Goal: Task Accomplishment & Management: Complete application form

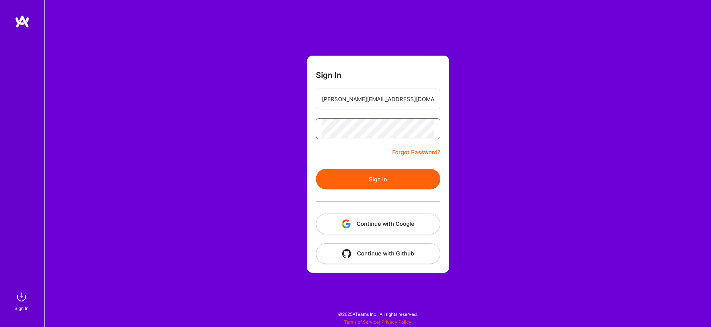
click at [316, 169] on button "Sign In" at bounding box center [378, 179] width 124 height 21
click at [379, 97] on input "[PERSON_NAME][EMAIL_ADDRESS][DOMAIN_NAME]" at bounding box center [378, 99] width 113 height 19
click at [388, 97] on input "[PERSON_NAME][EMAIL_ADDRESS][DOMAIN_NAME]" at bounding box center [378, 99] width 113 height 19
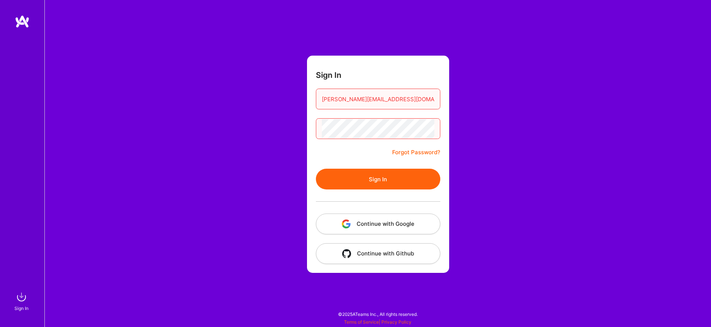
drag, startPoint x: 381, startPoint y: 98, endPoint x: 315, endPoint y: 98, distance: 66.7
click at [315, 98] on form "Sign In [PERSON_NAME][EMAIL_ADDRESS][DOMAIN_NAME] Forgot Password? Sign In Cont…" at bounding box center [378, 164] width 142 height 217
type input "[EMAIL_ADDRESS][DOMAIN_NAME]"
click at [316, 169] on button "Sign In" at bounding box center [378, 179] width 124 height 21
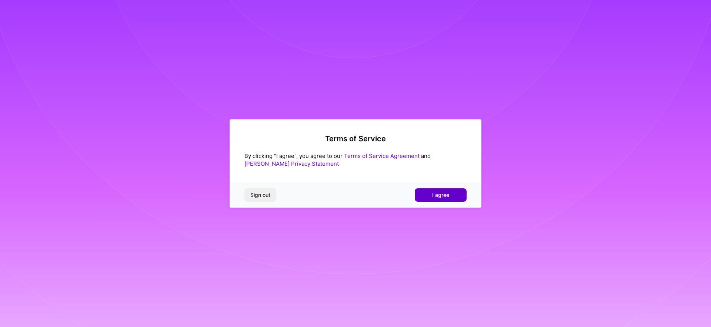
click at [439, 191] on span "I agree" at bounding box center [440, 194] width 17 height 7
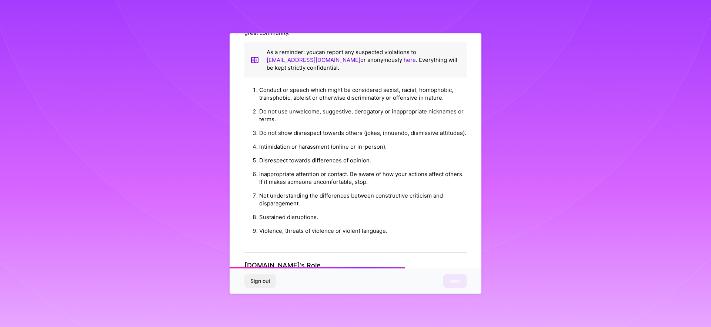
scroll to position [759, 0]
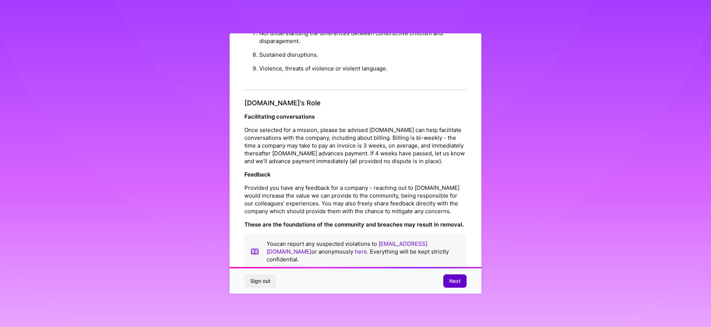
click at [460, 281] on span "Next" at bounding box center [454, 280] width 11 height 7
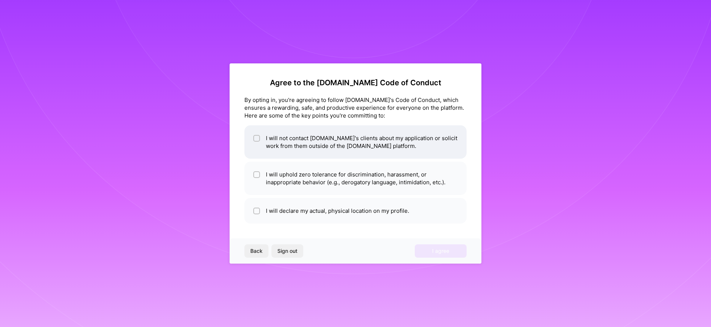
click at [288, 139] on li "I will not contact [DOMAIN_NAME]'s clients about my application or solicit work…" at bounding box center [355, 141] width 222 height 33
checkbox input "true"
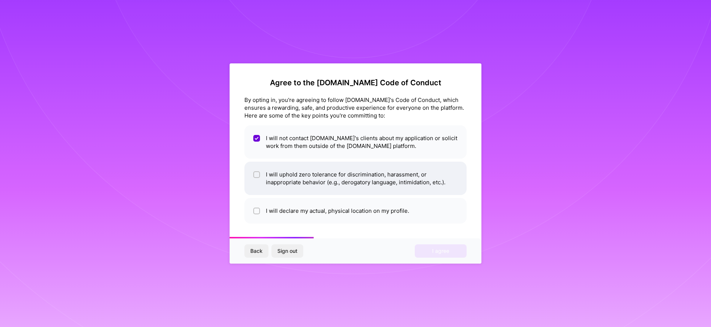
click at [277, 174] on li "I will uphold zero tolerance for discrimination, harassment, or inappropriate b…" at bounding box center [355, 177] width 222 height 33
checkbox input "true"
click at [285, 213] on li "I will declare my actual, physical location on my profile." at bounding box center [355, 211] width 222 height 26
checkbox input "true"
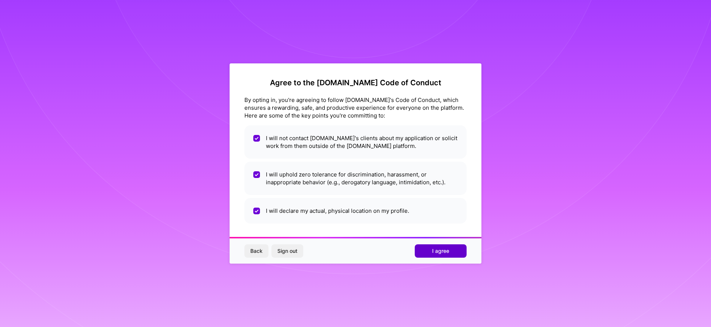
click at [426, 250] on button "I agree" at bounding box center [441, 250] width 52 height 13
